Goal: Task Accomplishment & Management: Complete application form

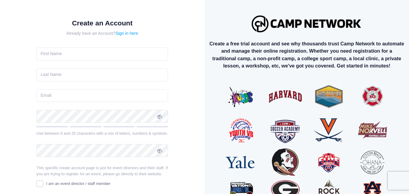
scroll to position [2, 0]
click at [58, 52] on input "text" at bounding box center [102, 54] width 132 height 13
type input "samiyar"
type input "kafaf"
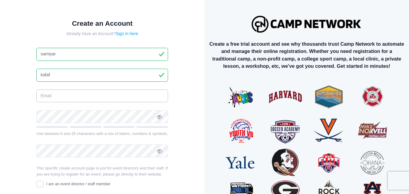
click at [90, 98] on input "email" at bounding box center [102, 96] width 132 height 13
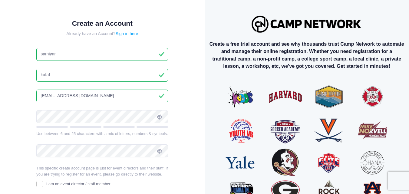
type input "samiyarkafaf@gmail.com"
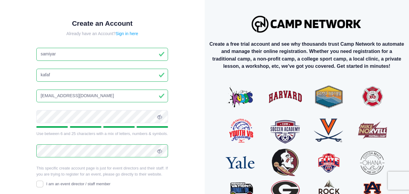
scroll to position [58, 0]
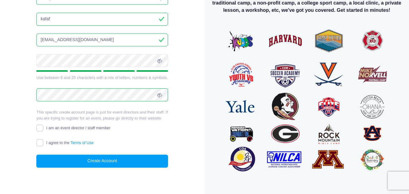
click at [41, 127] on input "I am an event director / staff member" at bounding box center [39, 128] width 7 height 7
checkbox input "true"
click at [40, 144] on input "I agree to the Terms of Use" at bounding box center [39, 142] width 7 height 7
checkbox input "true"
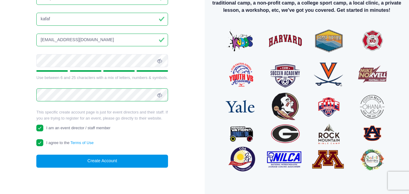
click at [86, 160] on button "Create Account" at bounding box center [102, 161] width 132 height 13
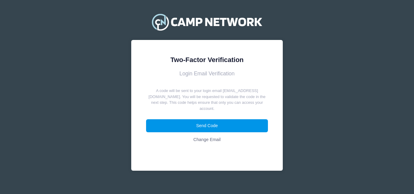
click at [219, 121] on button "Send Code" at bounding box center [207, 125] width 122 height 13
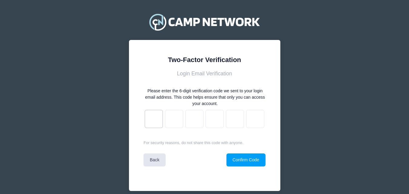
click at [151, 122] on input "text" at bounding box center [154, 119] width 18 height 18
type input "4"
type input "7"
type input "5"
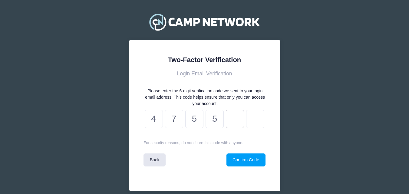
type input "0"
type input "1"
click at [259, 161] on button "Confirm Code" at bounding box center [245, 160] width 39 height 13
